Goal: Task Accomplishment & Management: Use online tool/utility

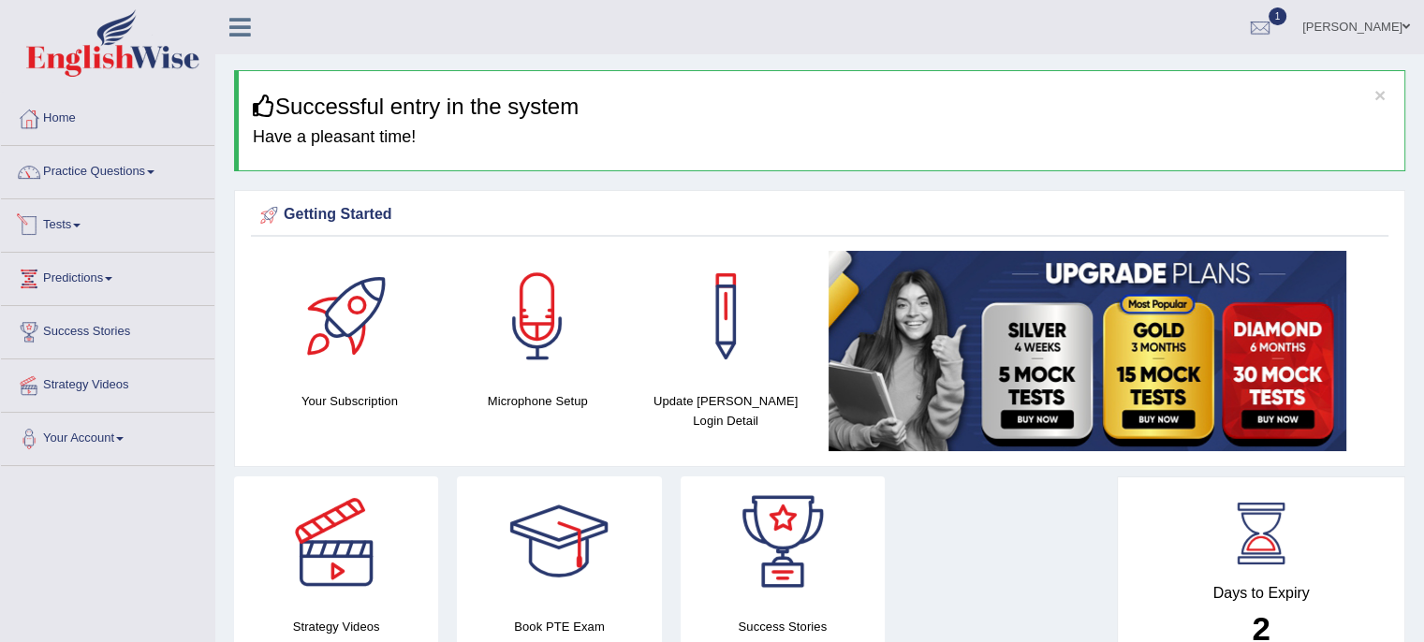
click at [80, 229] on link "Tests" at bounding box center [107, 222] width 213 height 47
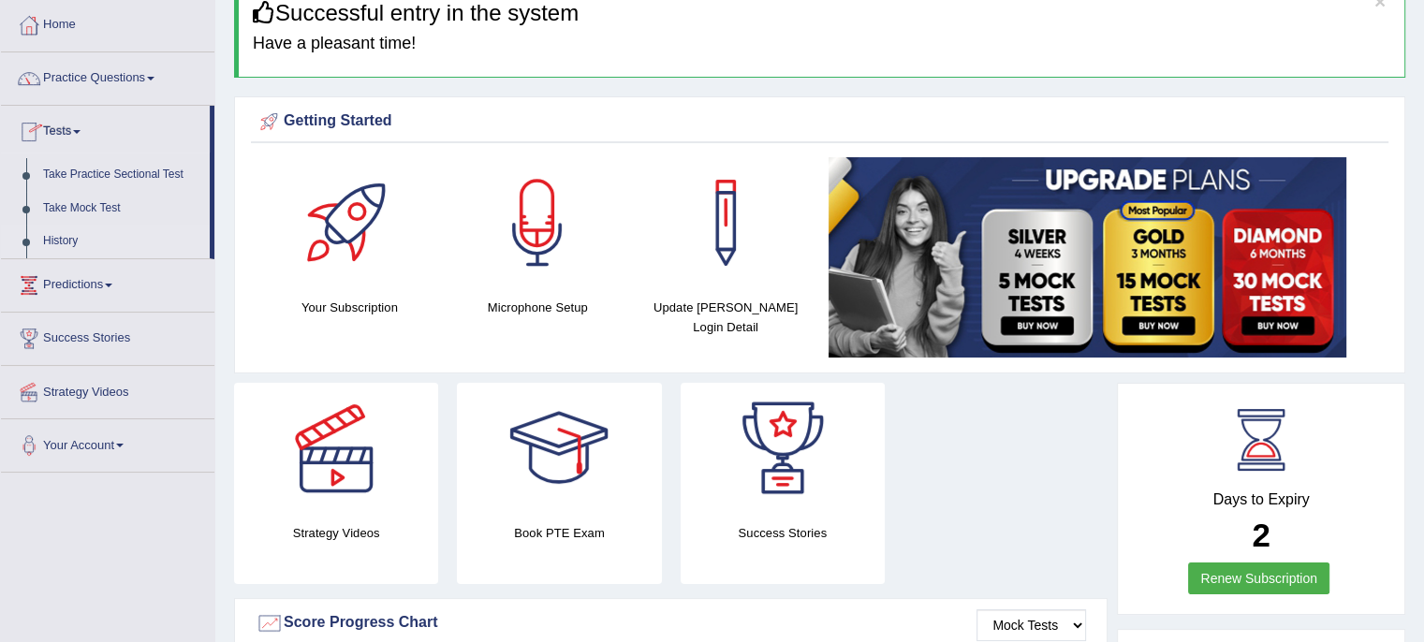
scroll to position [187, 0]
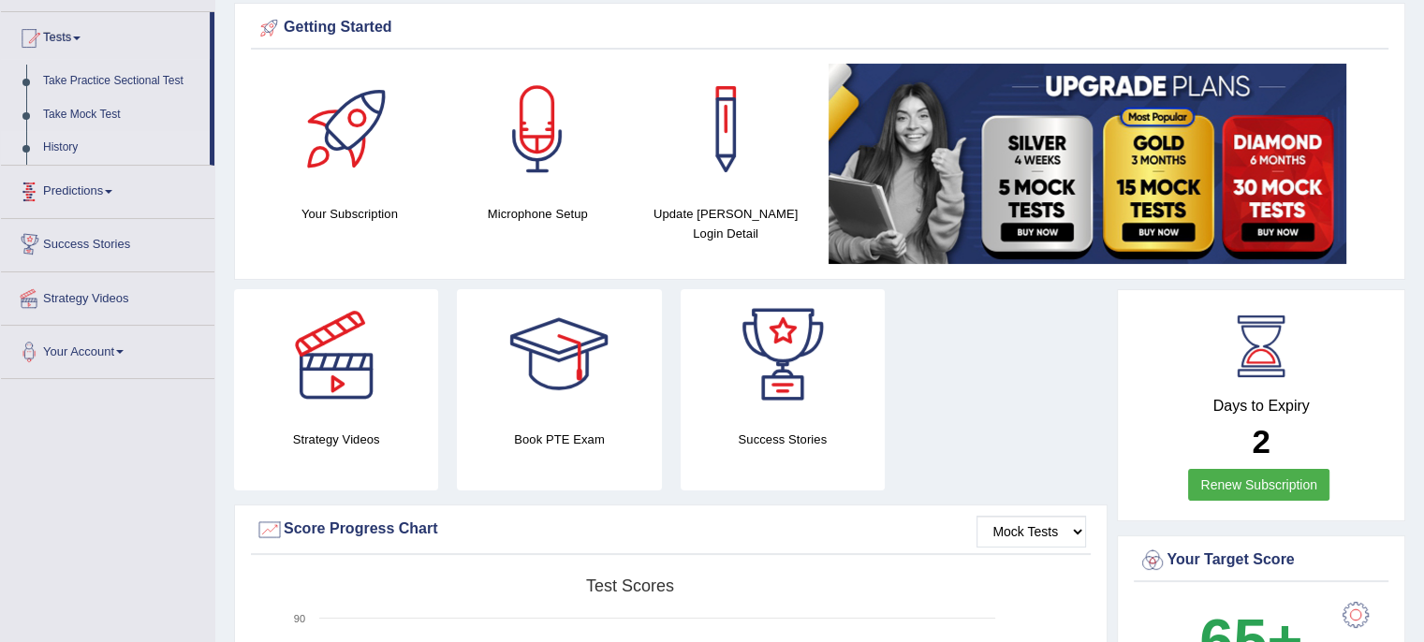
click at [53, 143] on link "History" at bounding box center [122, 148] width 175 height 34
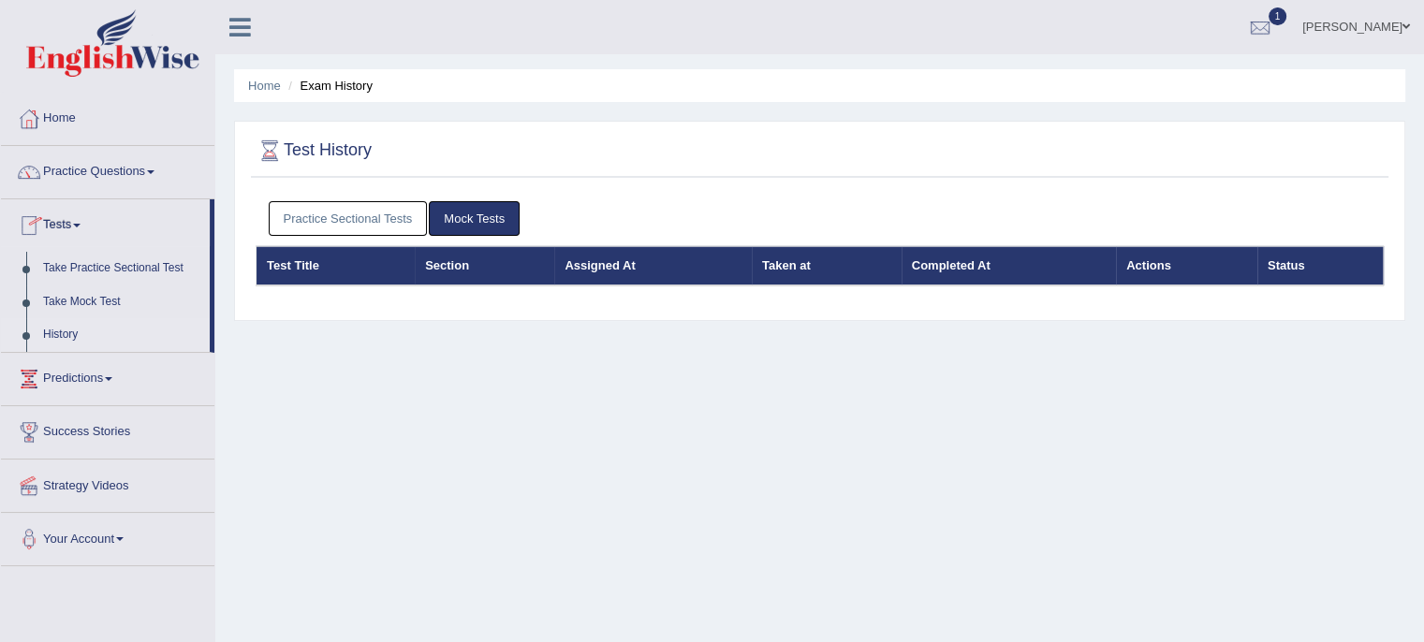
click at [391, 216] on link "Practice Sectional Tests" at bounding box center [348, 218] width 159 height 35
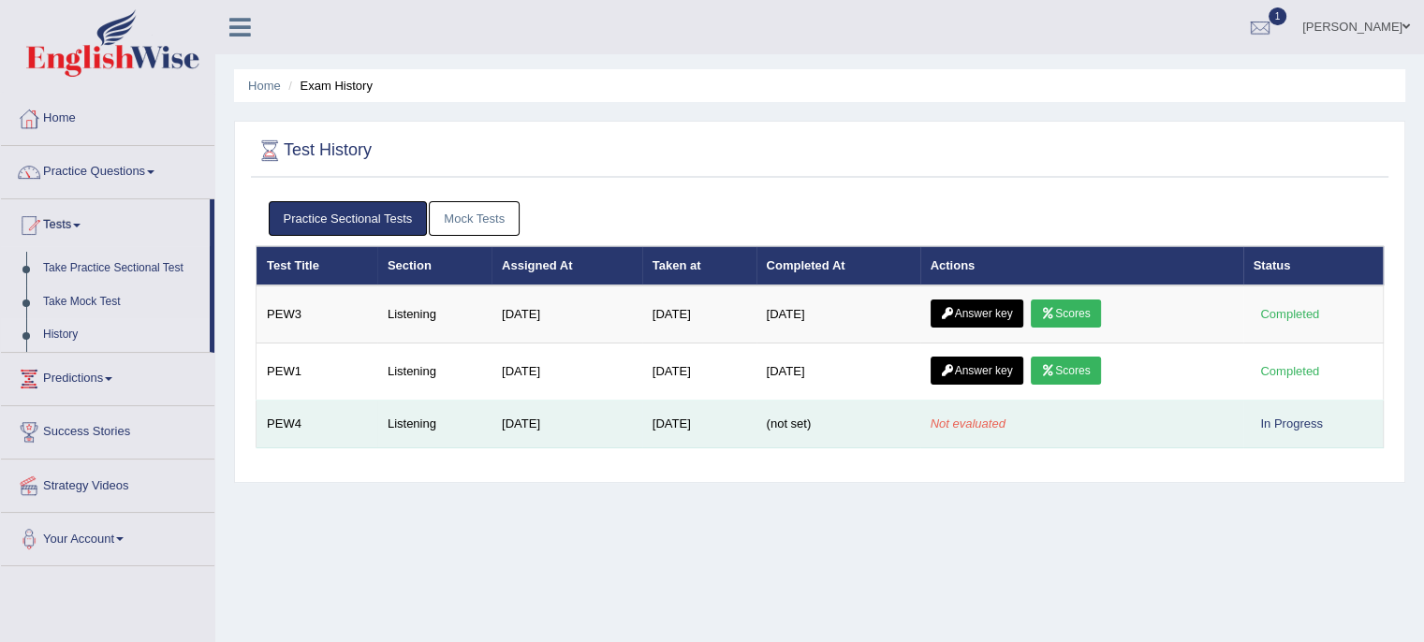
click at [1298, 420] on div "In Progress" at bounding box center [1291, 424] width 77 height 20
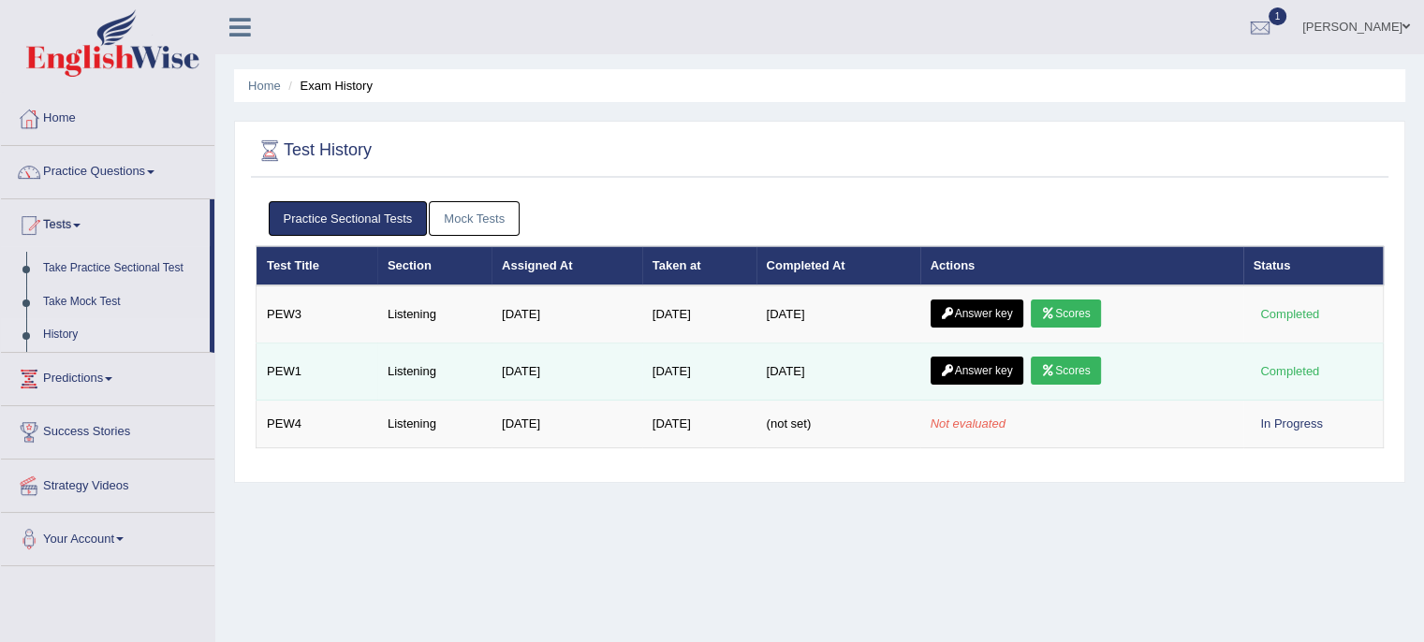
click at [1073, 368] on link "Scores" at bounding box center [1065, 371] width 69 height 28
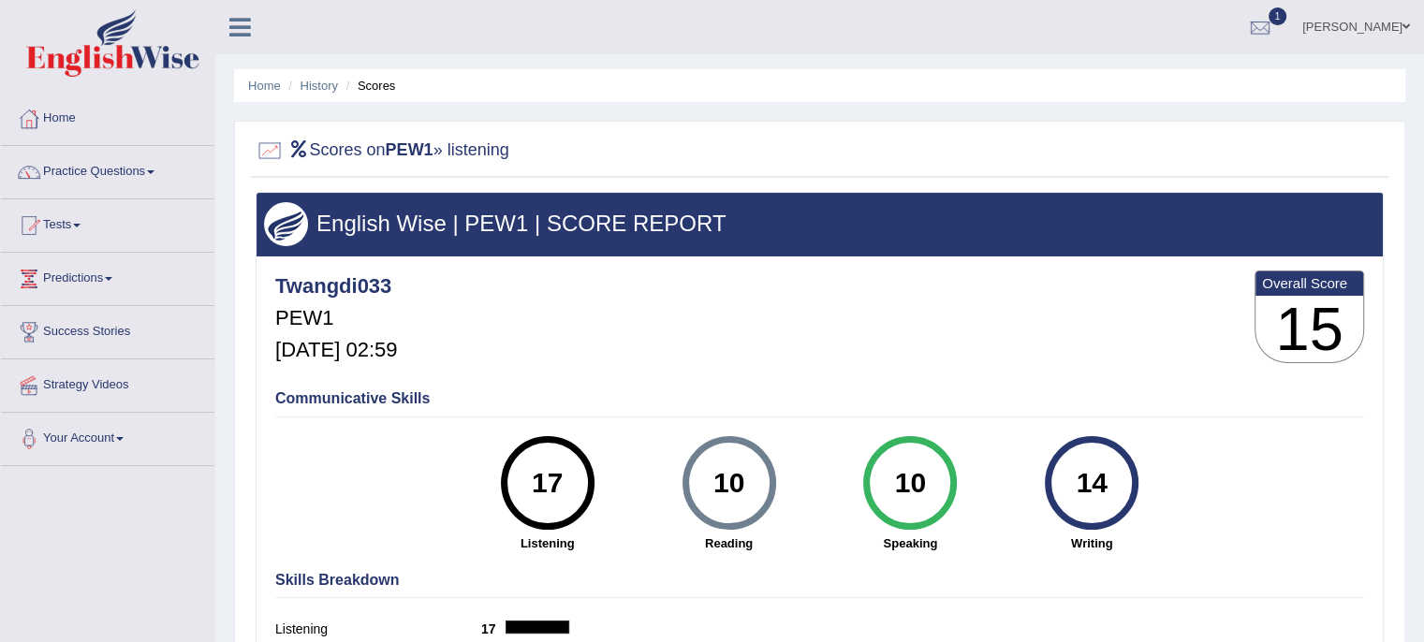
click at [146, 168] on link "Practice Questions" at bounding box center [107, 169] width 213 height 47
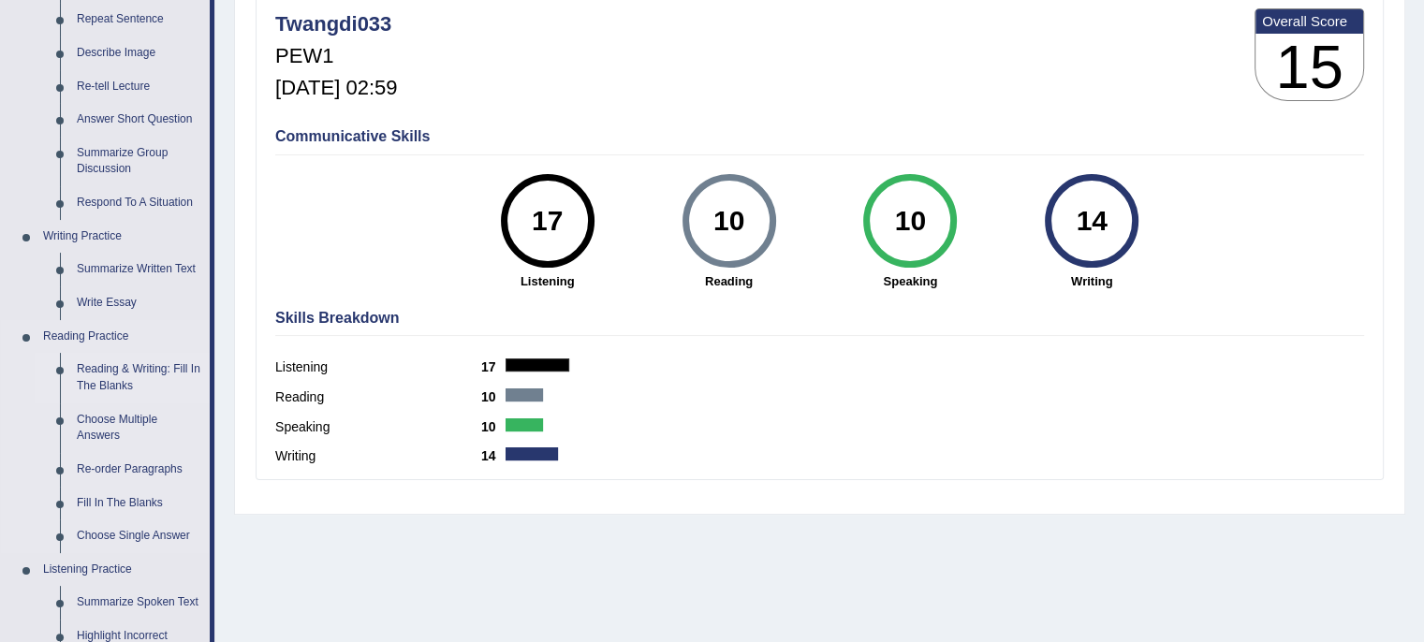
scroll to position [168, 0]
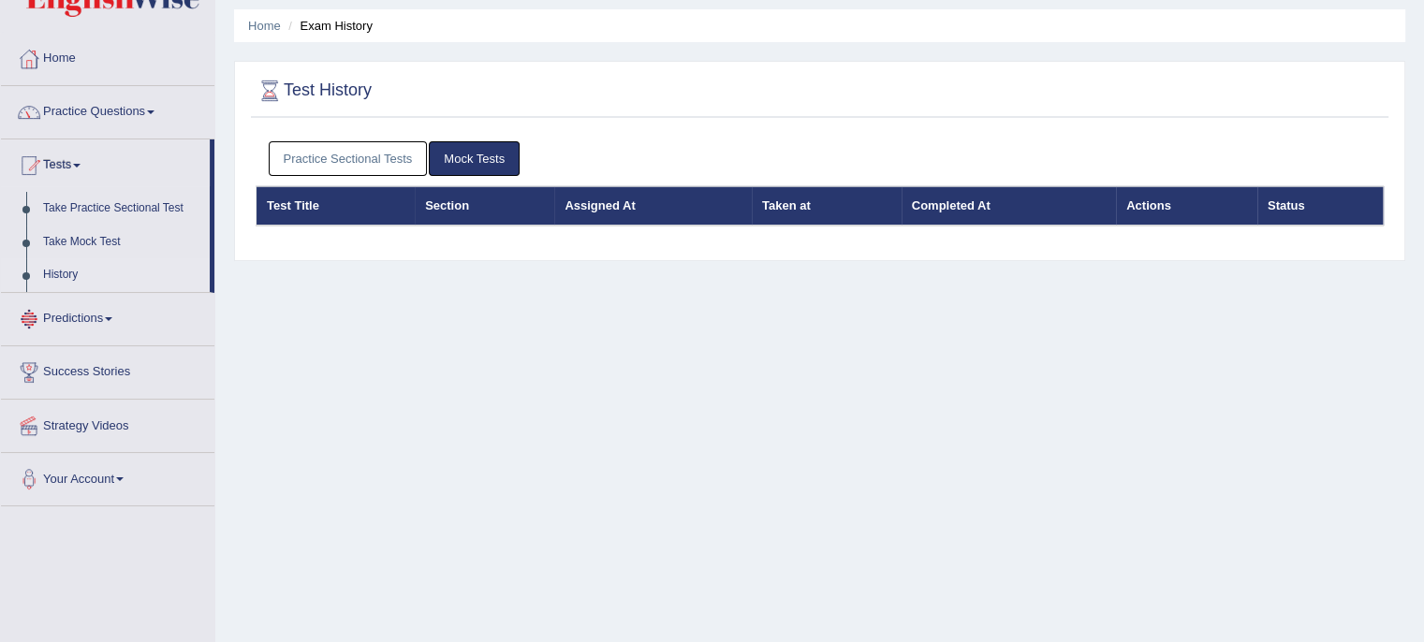
scroll to position [94, 0]
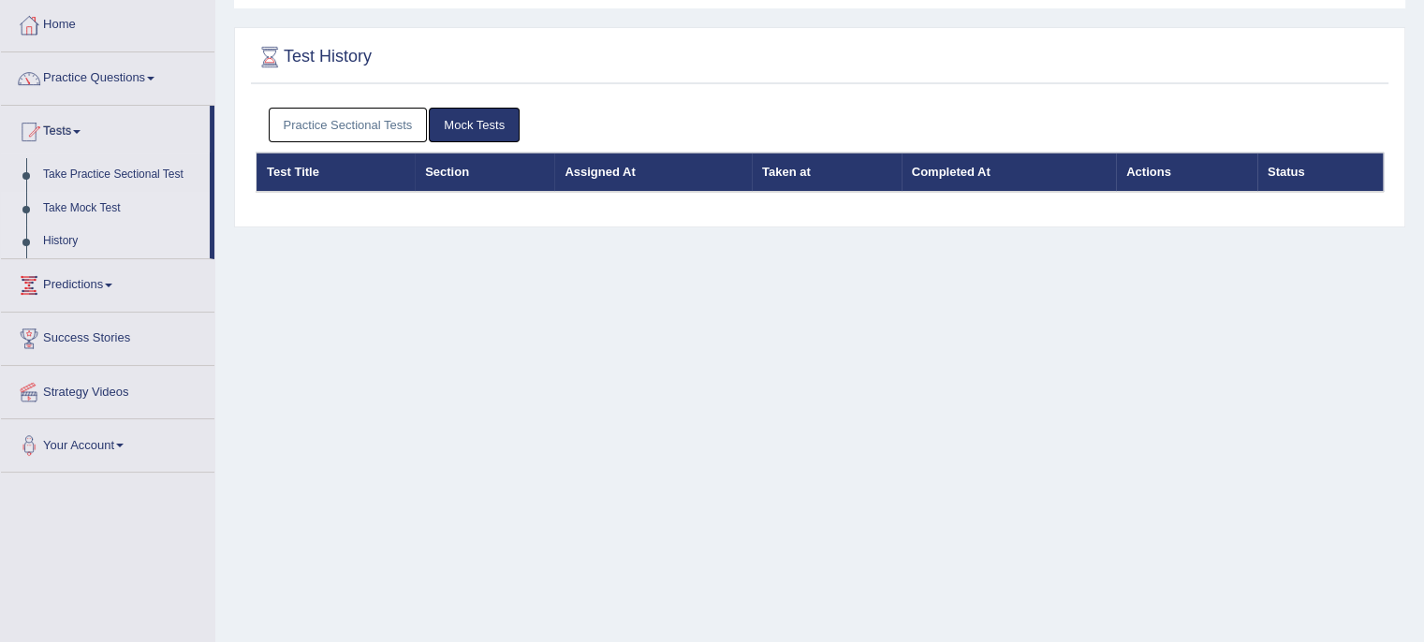
click at [76, 205] on link "Take Mock Test" at bounding box center [122, 209] width 175 height 34
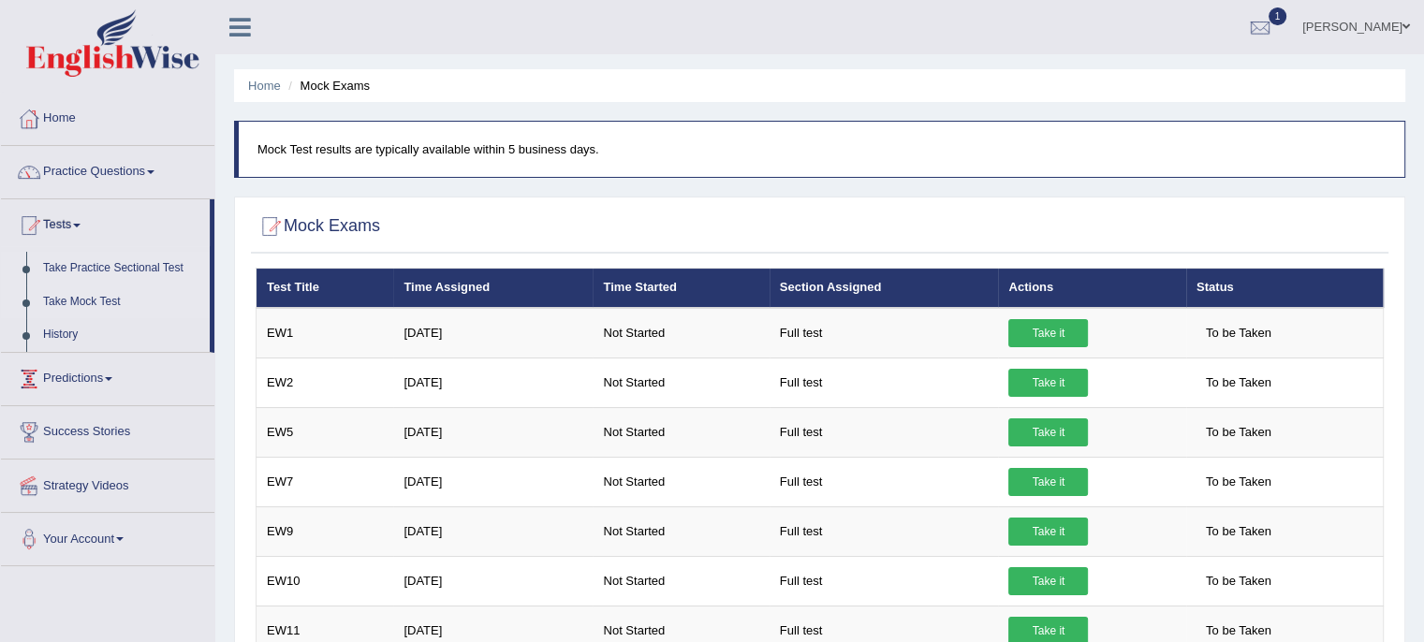
click at [100, 271] on link "Take Practice Sectional Test" at bounding box center [122, 269] width 175 height 34
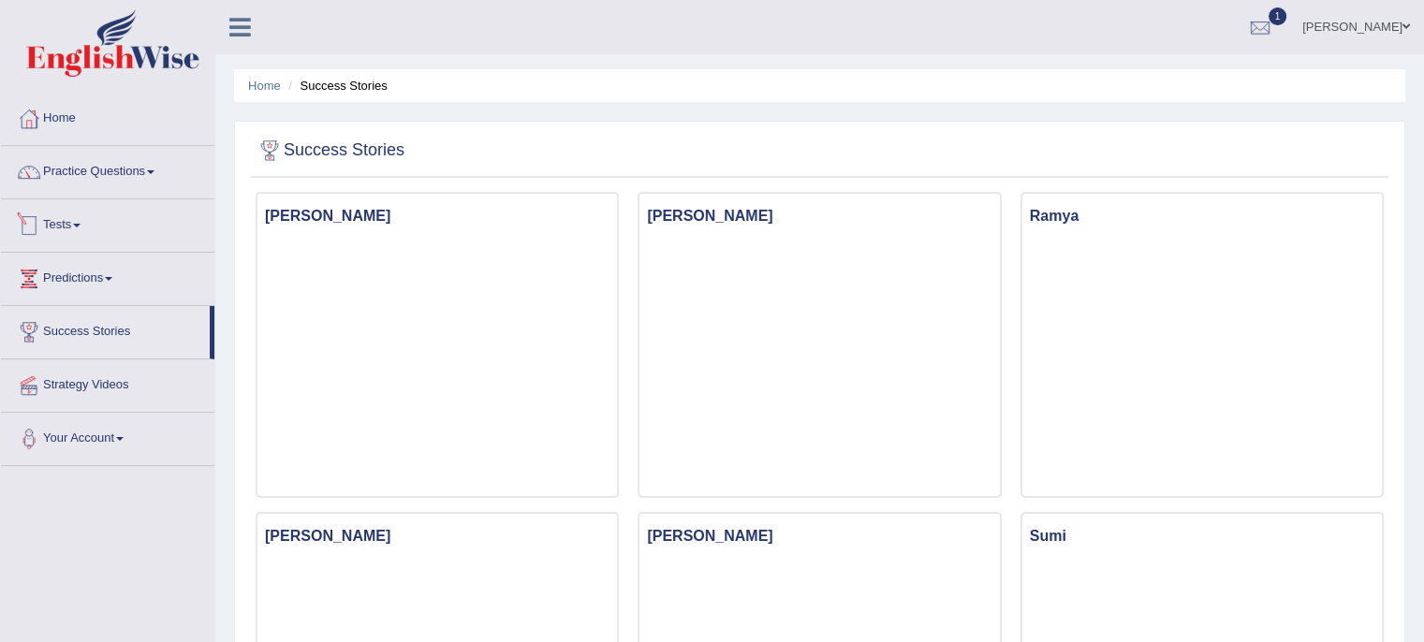
click at [80, 226] on span at bounding box center [76, 226] width 7 height 4
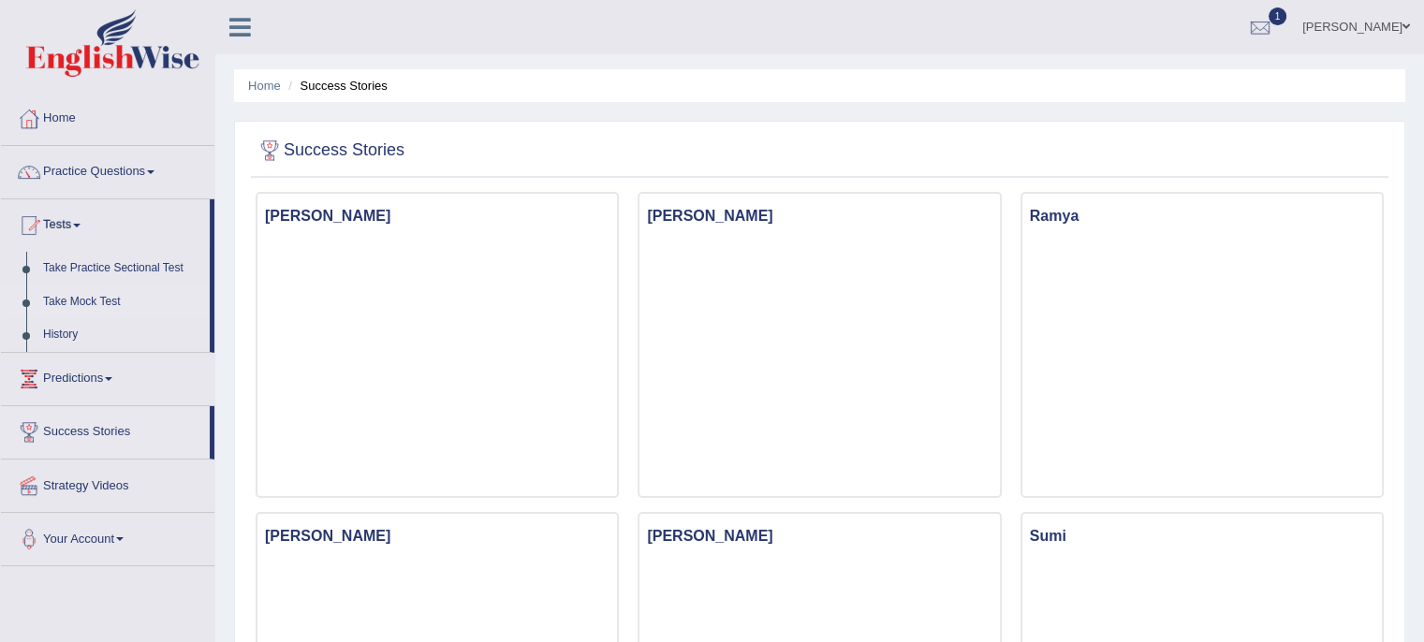
click at [96, 300] on link "Take Mock Test" at bounding box center [122, 302] width 175 height 34
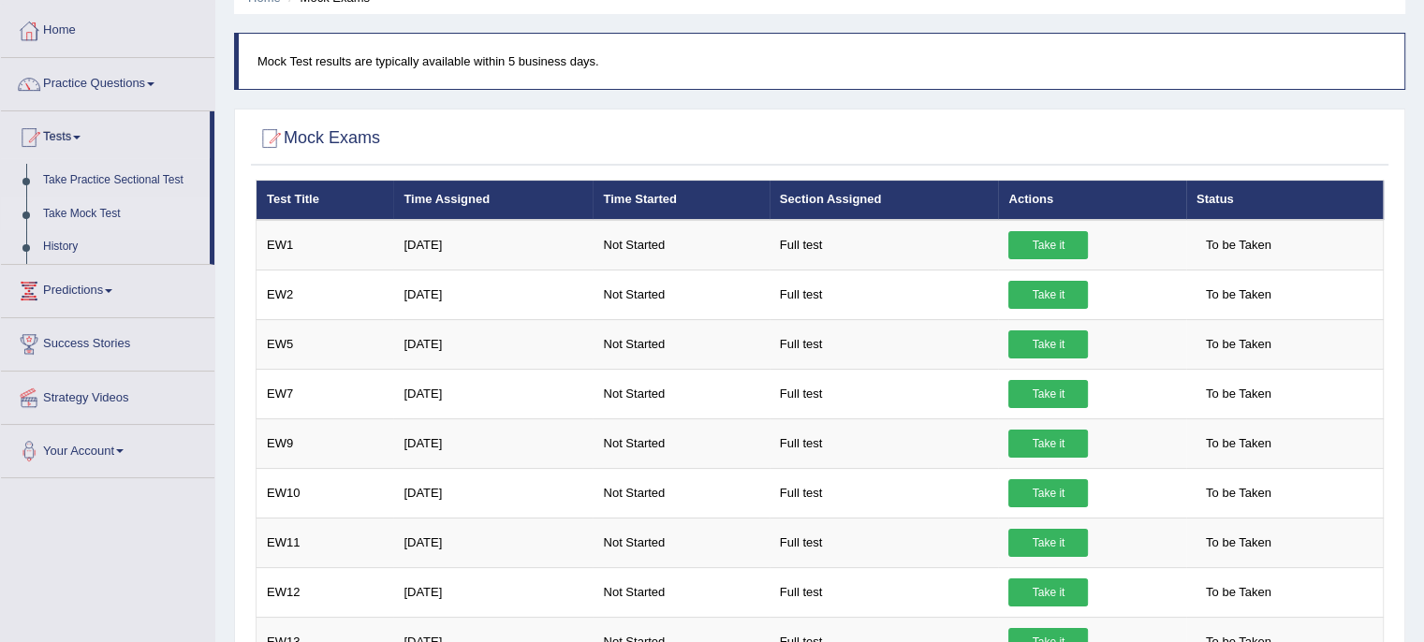
scroll to position [83, 0]
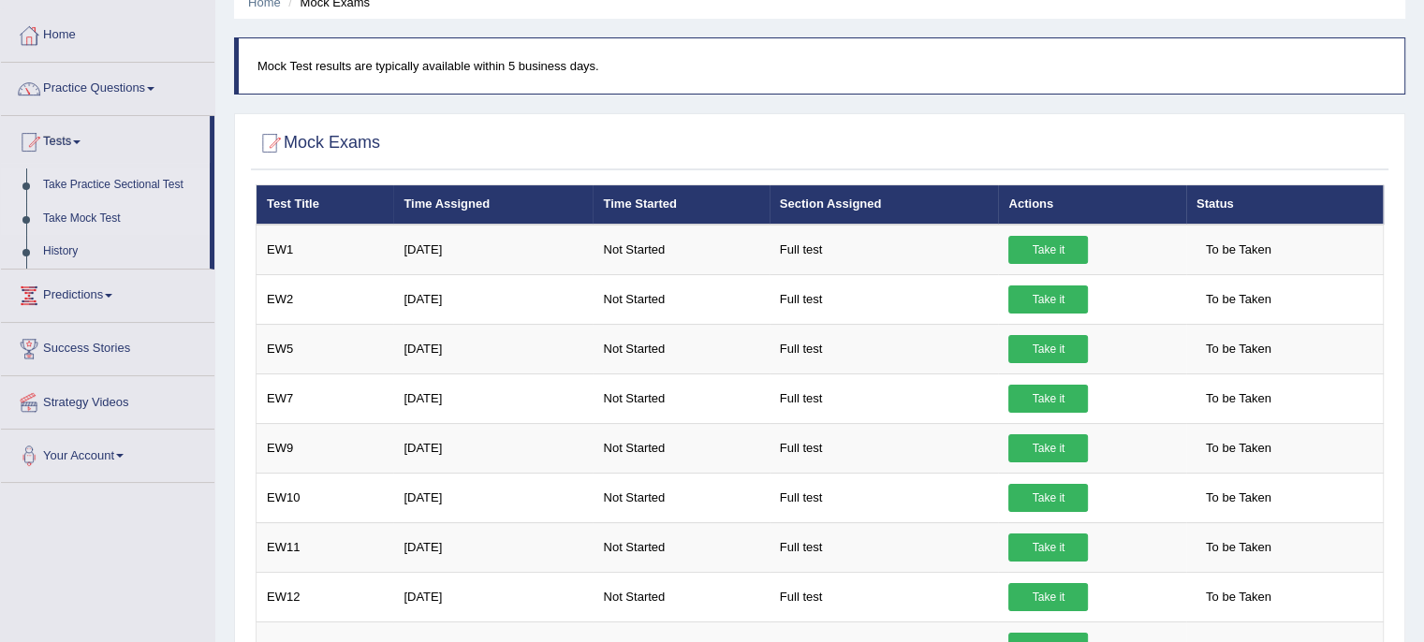
click at [137, 183] on link "Take Practice Sectional Test" at bounding box center [122, 185] width 175 height 34
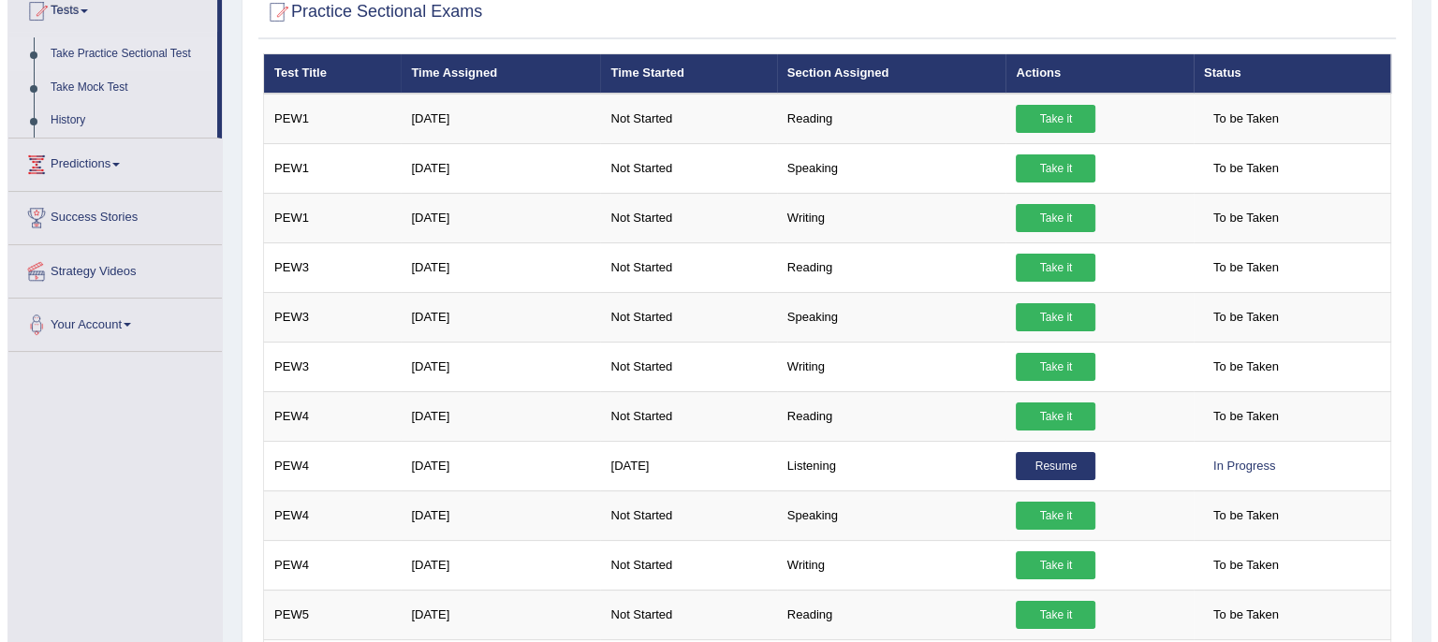
scroll to position [193, 0]
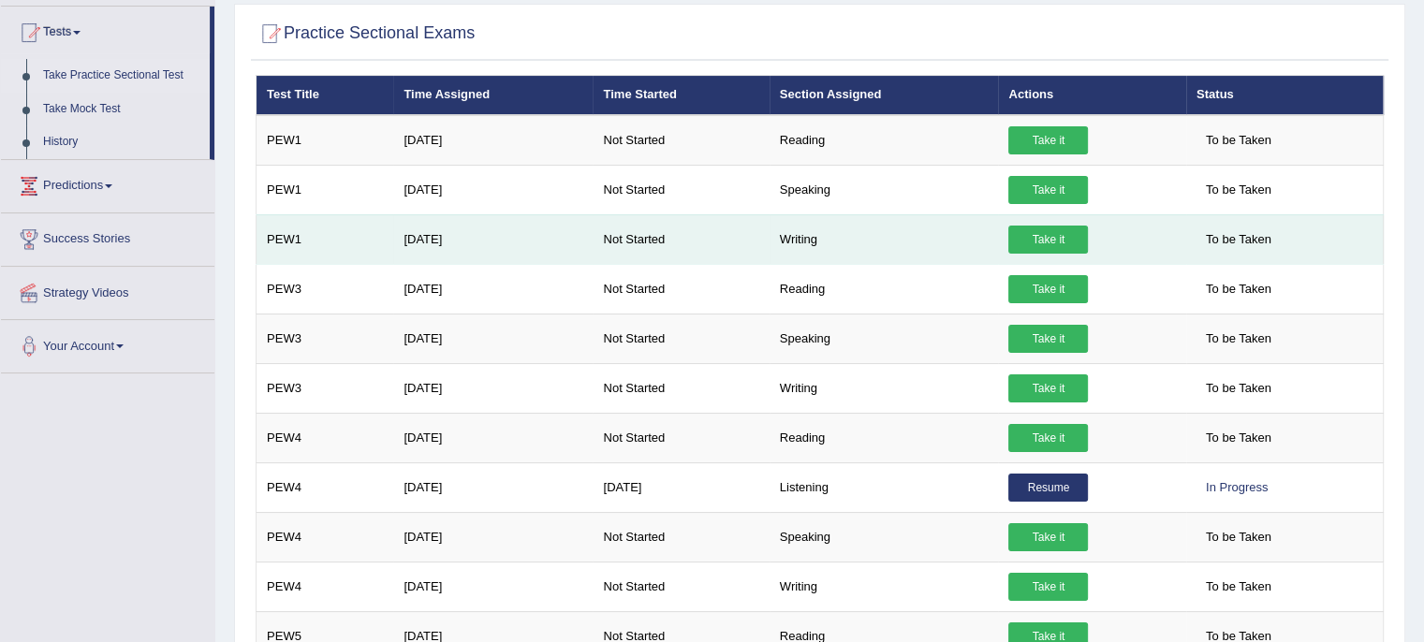
click at [1049, 237] on link "Take it" at bounding box center [1048, 240] width 80 height 28
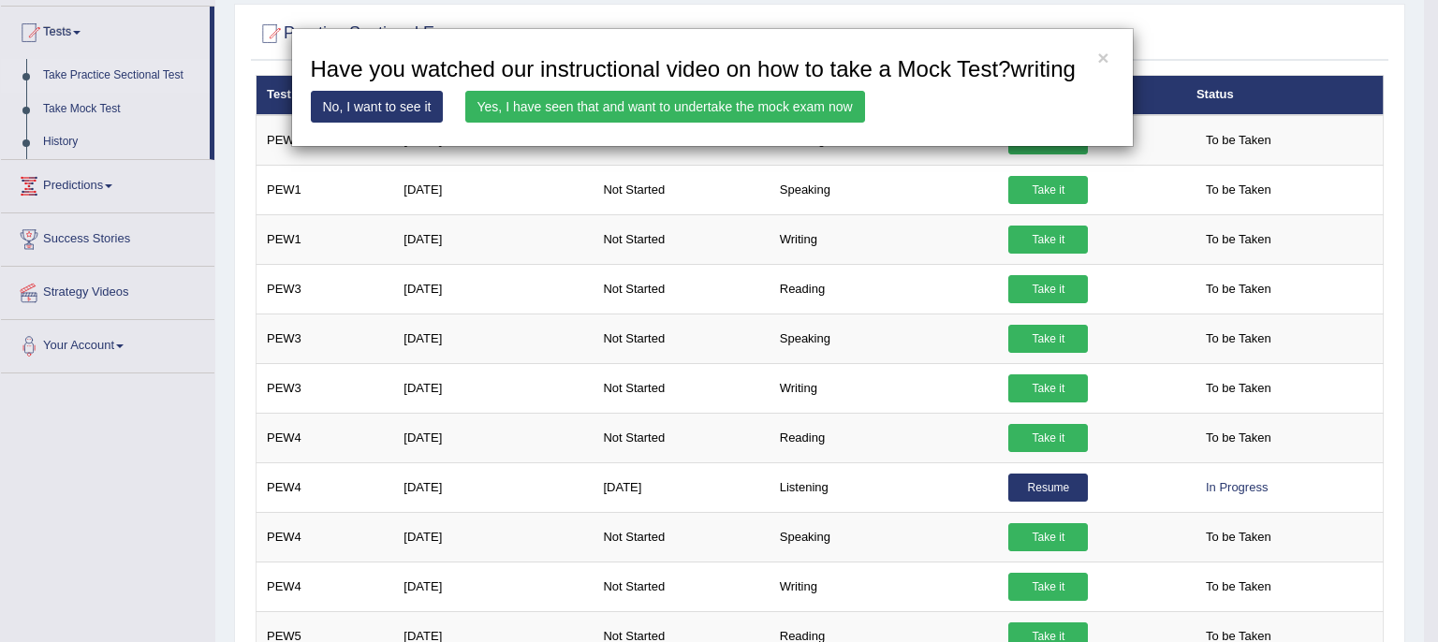
click at [563, 102] on link "Yes, I have seen that and want to undertake the mock exam now" at bounding box center [665, 107] width 400 height 32
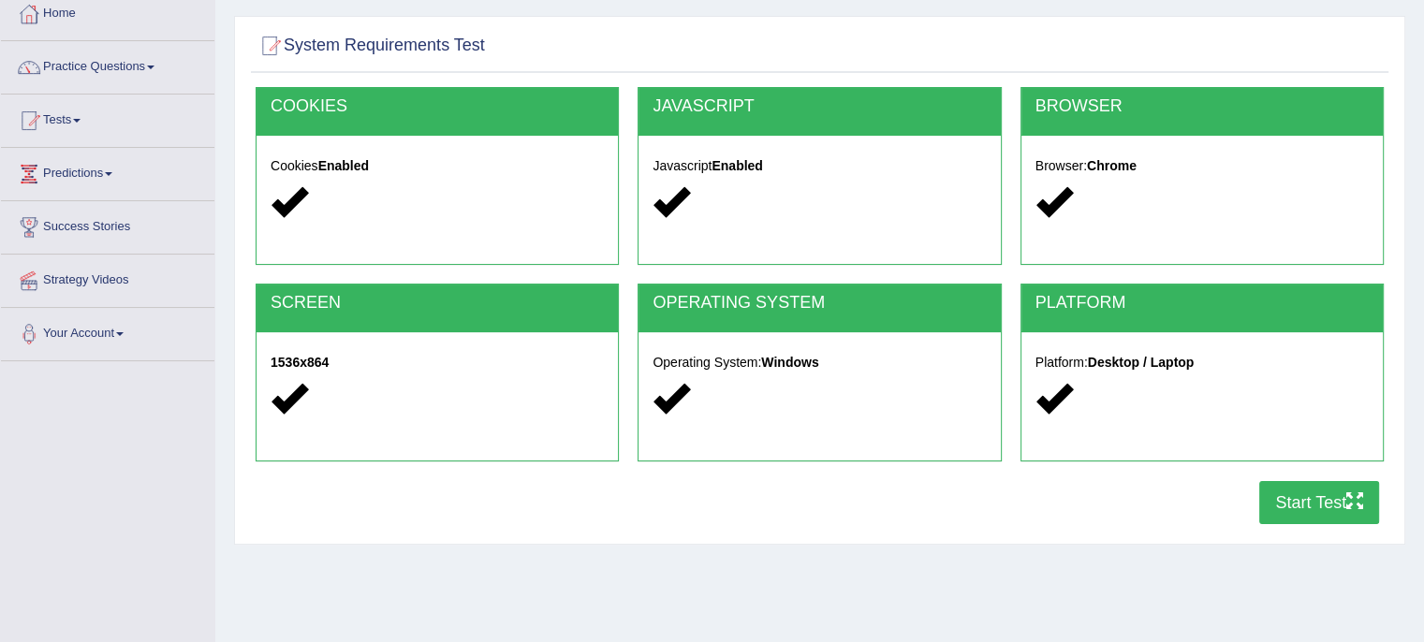
scroll to position [94, 0]
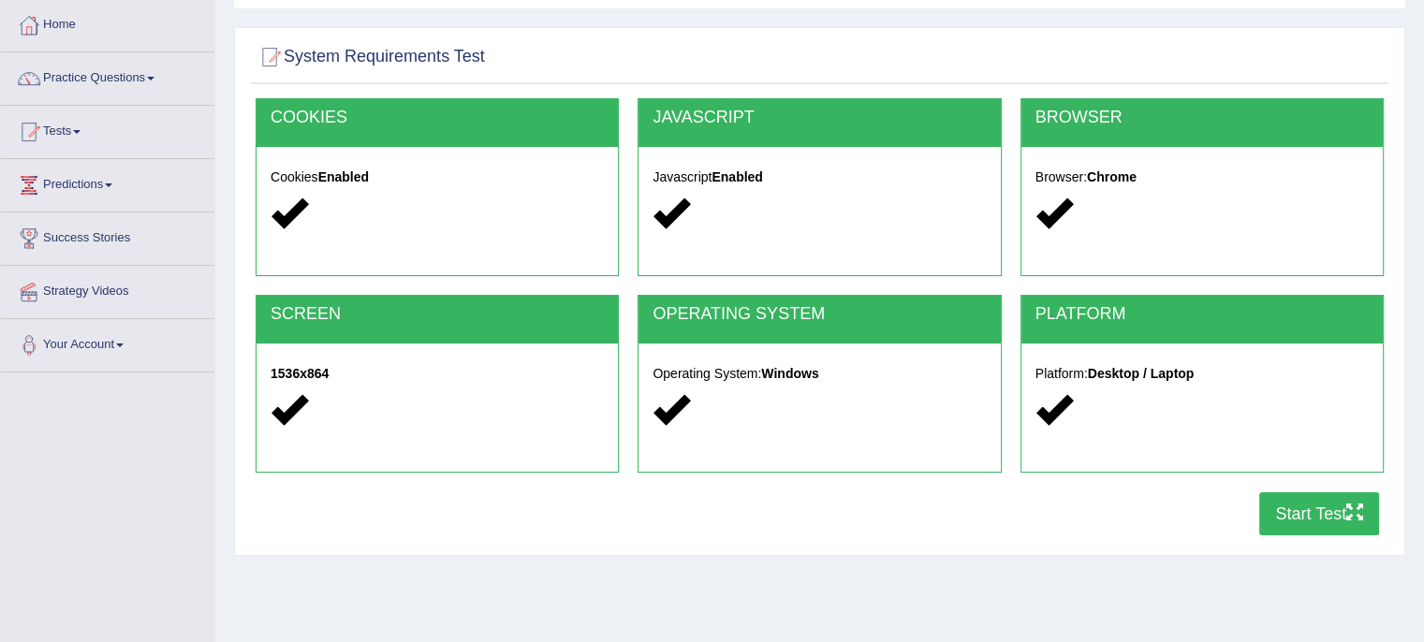
click at [1321, 519] on button "Start Test" at bounding box center [1319, 513] width 120 height 43
